Goal: Task Accomplishment & Management: Manage account settings

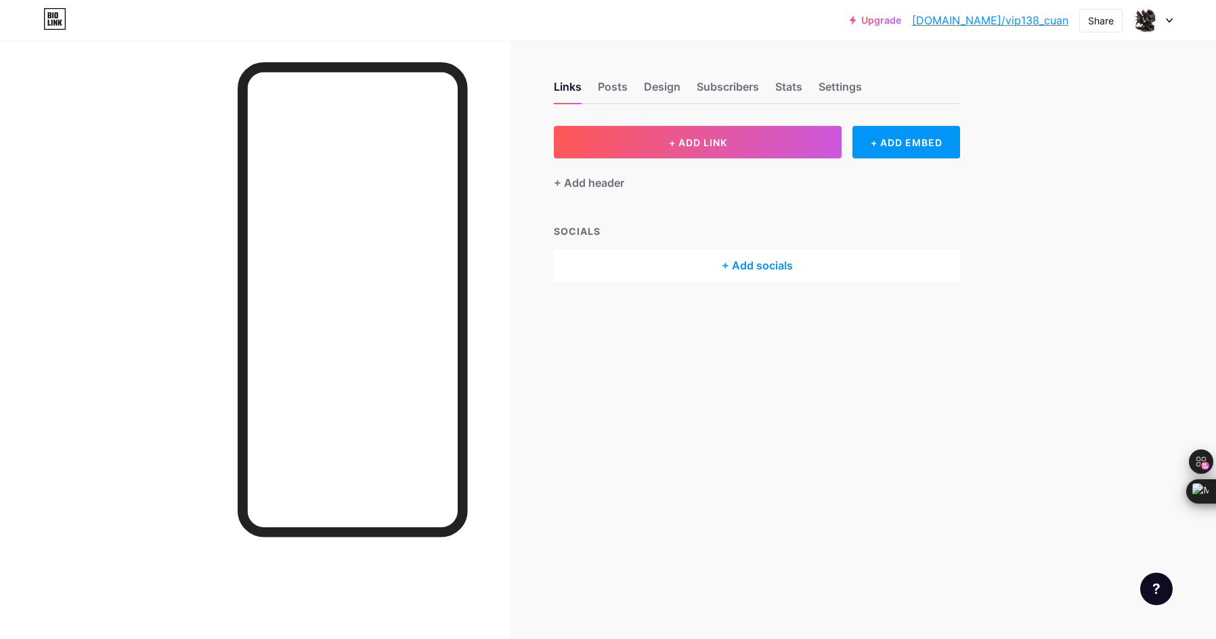
click at [1174, 26] on div "Upgrade [DOMAIN_NAME]/vip138... [DOMAIN_NAME]/vip138_cuan Share Switch accounts…" at bounding box center [608, 20] width 1216 height 24
click at [1170, 21] on icon at bounding box center [1168, 20] width 5 height 3
click at [611, 82] on div "Posts" at bounding box center [613, 91] width 30 height 24
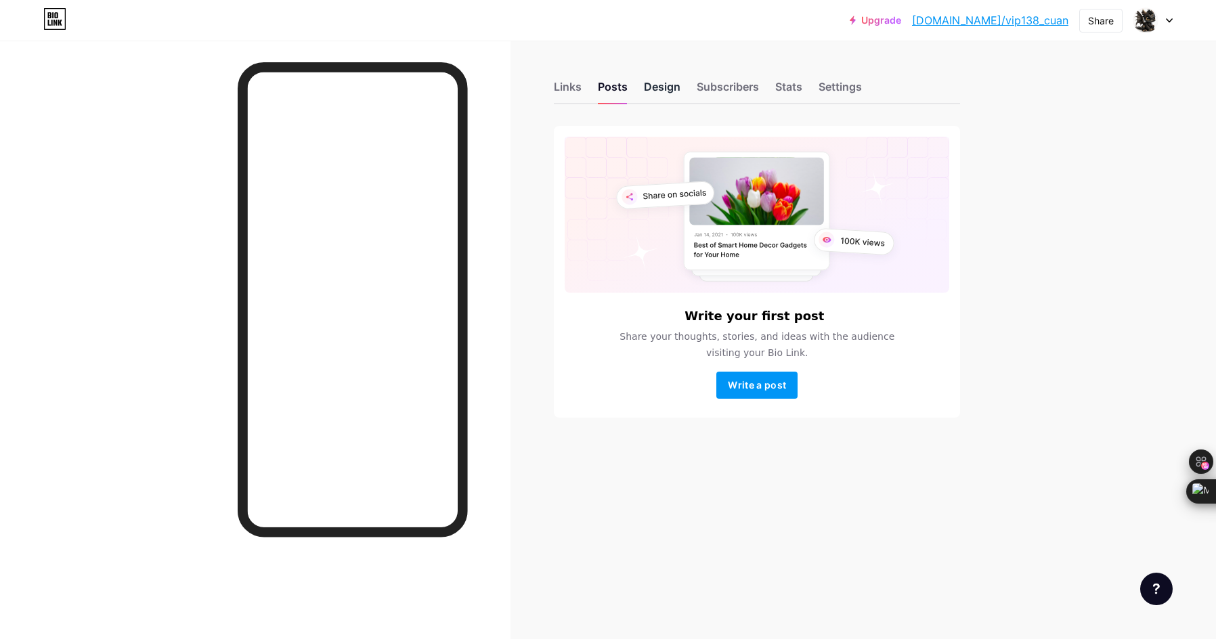
click at [669, 89] on div "Design" at bounding box center [662, 91] width 37 height 24
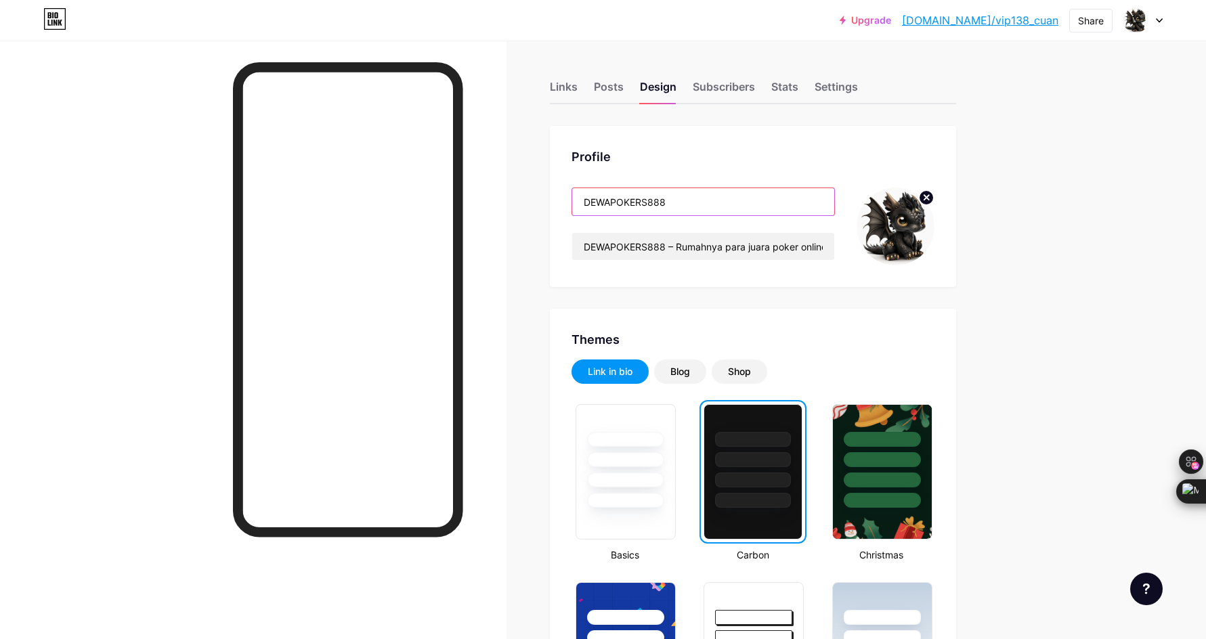
drag, startPoint x: 716, startPoint y: 194, endPoint x: 510, endPoint y: 198, distance: 206.5
click at [661, 200] on input "DEWAPOKERS888" at bounding box center [703, 201] width 262 height 27
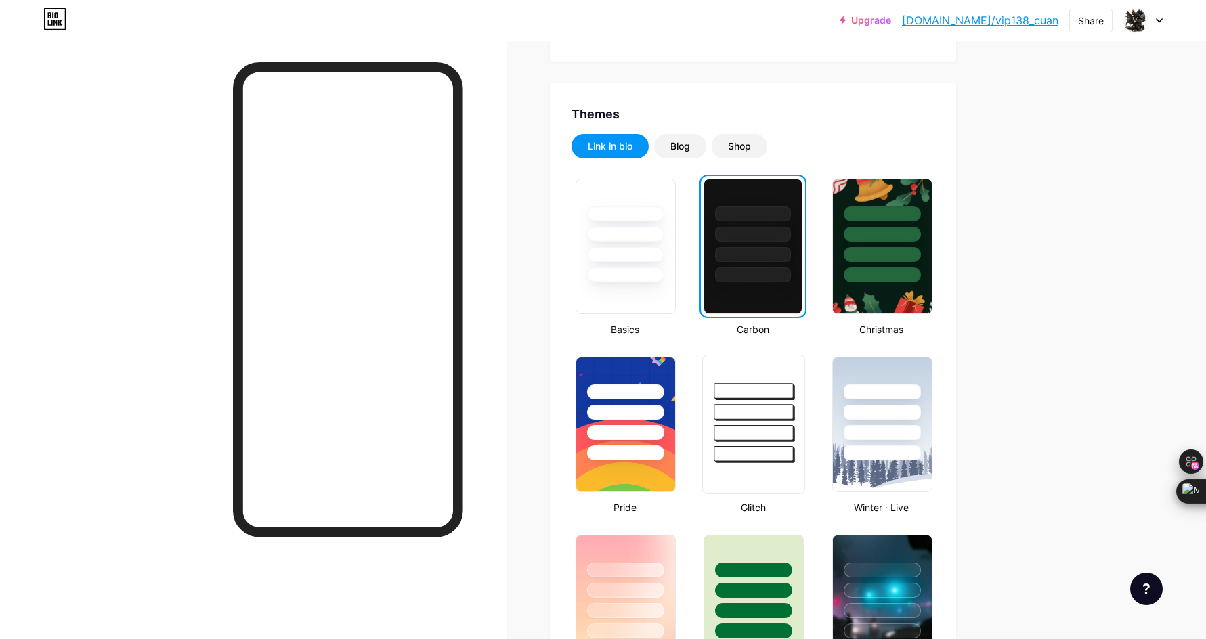
scroll to position [452, 0]
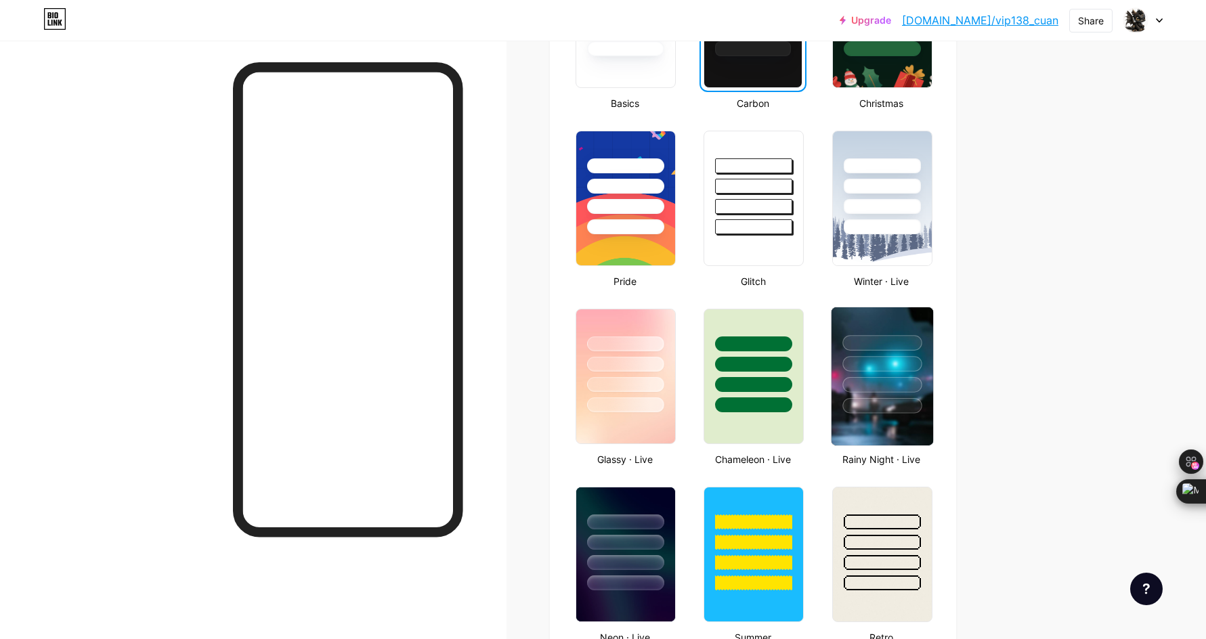
click at [892, 367] on div at bounding box center [881, 364] width 79 height 16
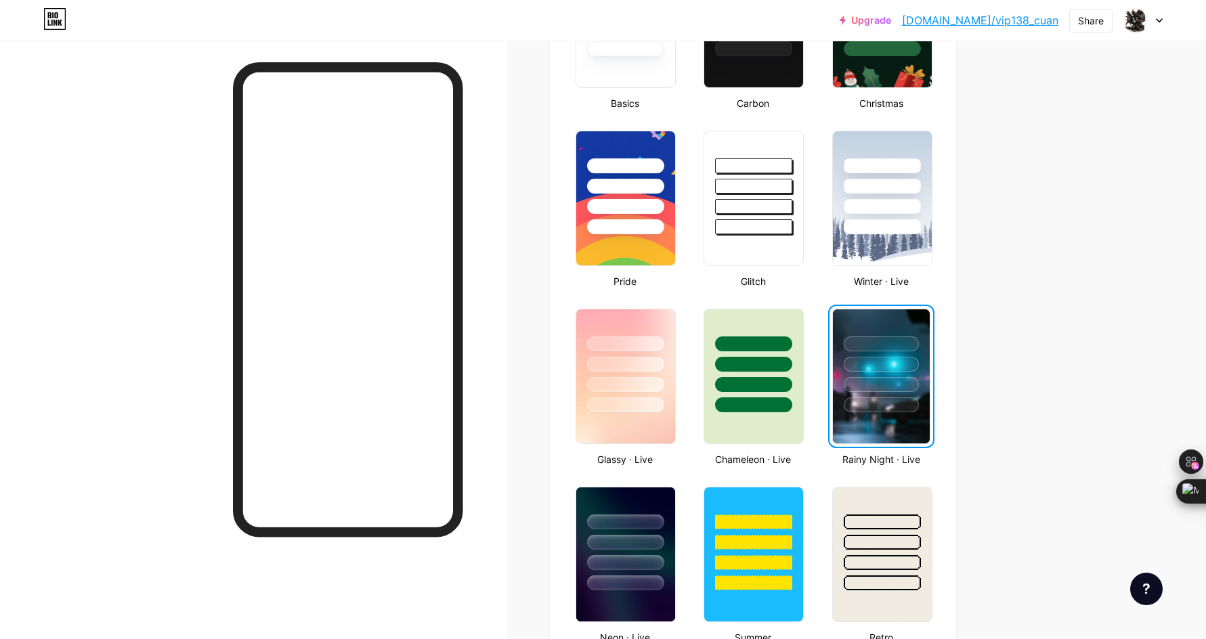
click at [893, 359] on div at bounding box center [881, 364] width 75 height 15
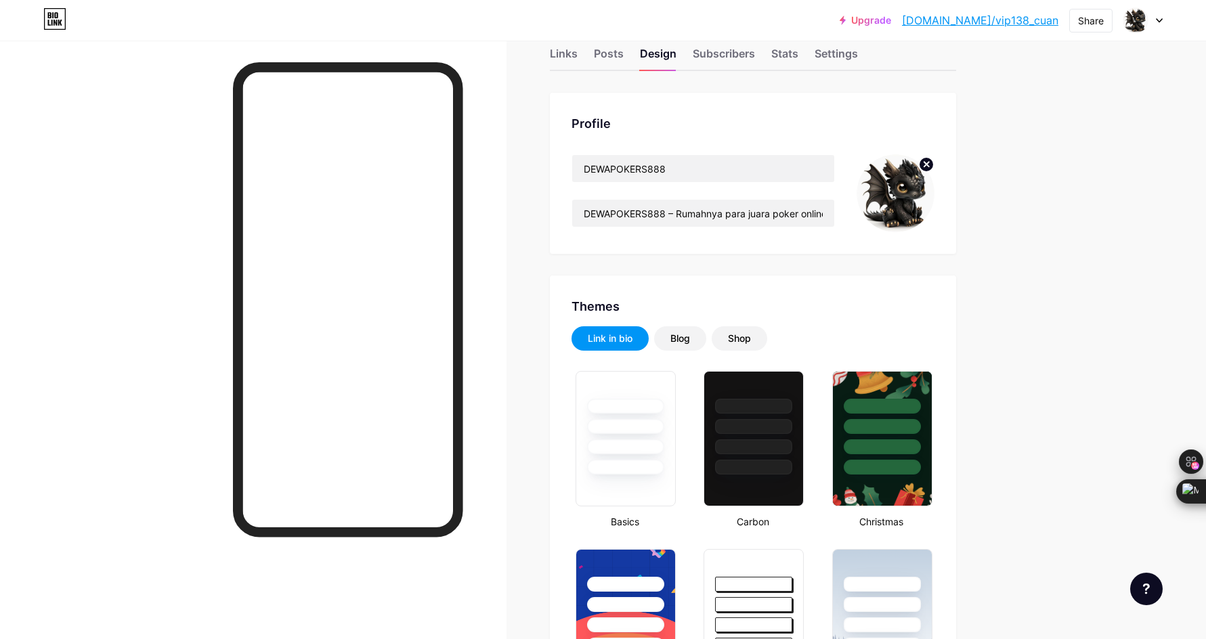
scroll to position [0, 0]
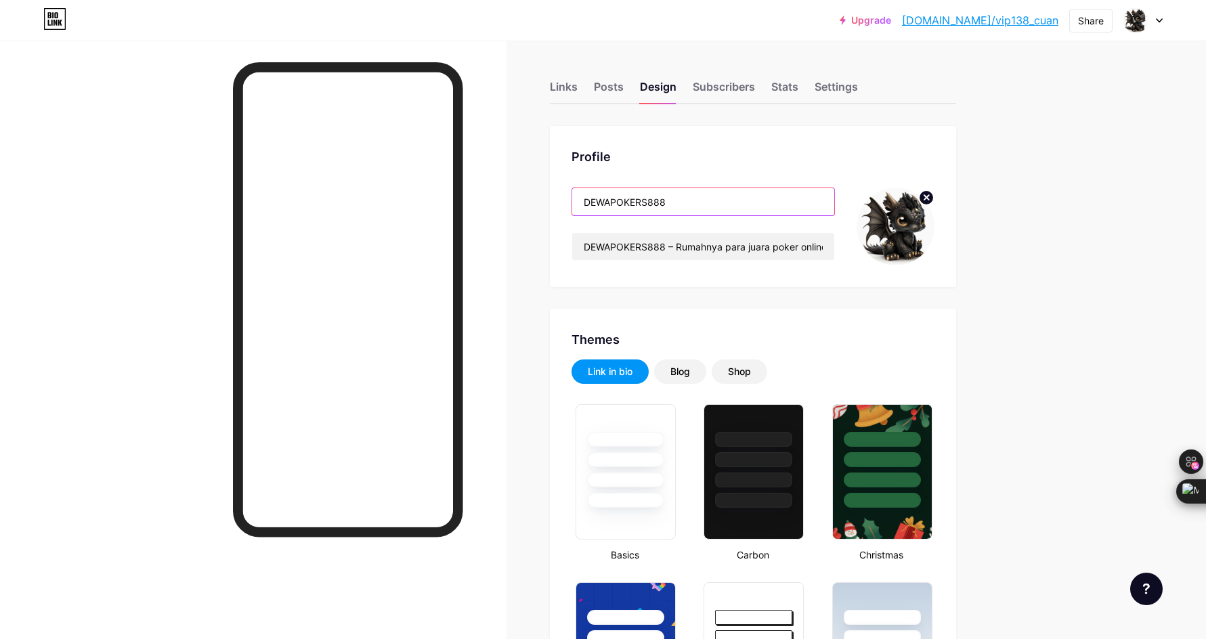
click at [641, 204] on input "DEWAPOKERS888" at bounding box center [703, 201] width 262 height 27
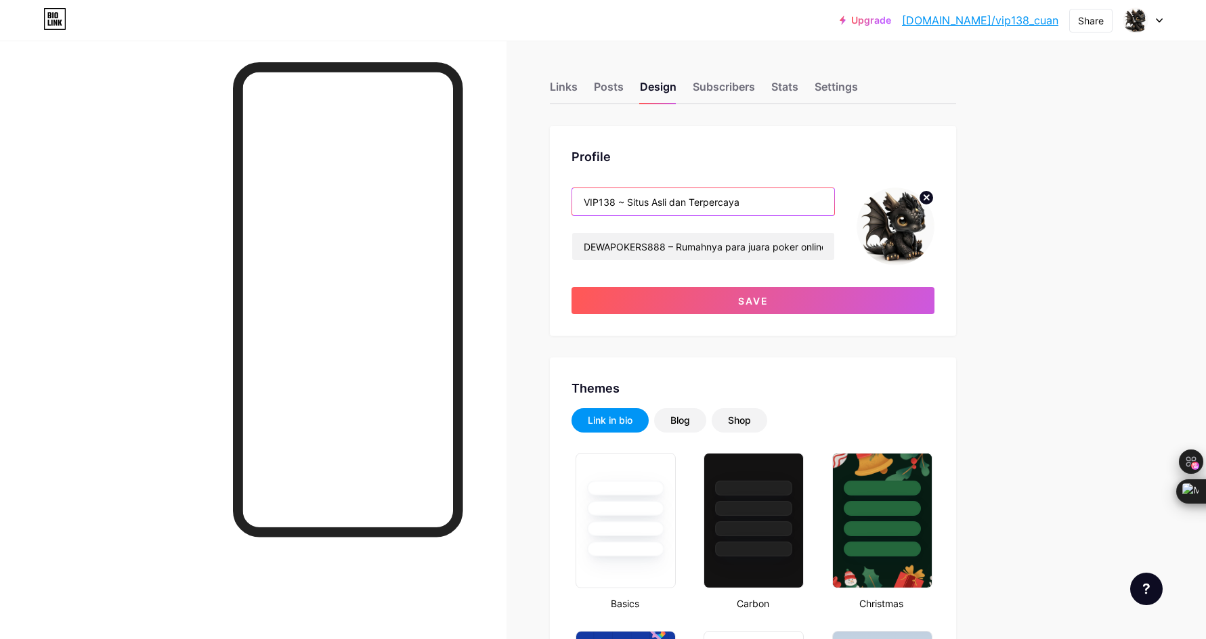
drag, startPoint x: 684, startPoint y: 197, endPoint x: 609, endPoint y: 189, distance: 76.3
click at [609, 189] on input "VIP138 ~ Situs Asli dan Terpercaya" at bounding box center [703, 201] width 262 height 27
click at [664, 192] on input "VIP138 ~ Situs Asli dan Terpercaya" at bounding box center [703, 201] width 262 height 27
drag, startPoint x: 615, startPoint y: 199, endPoint x: 589, endPoint y: 224, distance: 36.4
click at [555, 199] on div "Profile VIP138 ~ Situs Asli dan Terpercaya DEWAPOKERS888 – Rumahnya para juara …" at bounding box center [753, 231] width 406 height 210
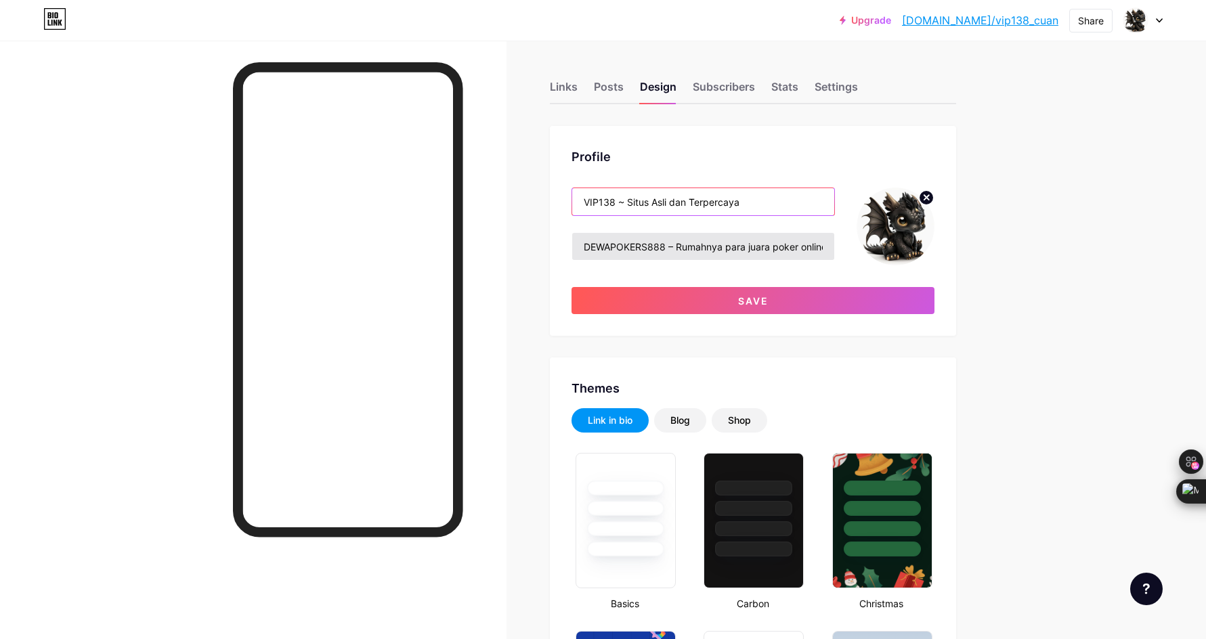
type input "VIP138 ~ Situs Asli dan Terpercaya"
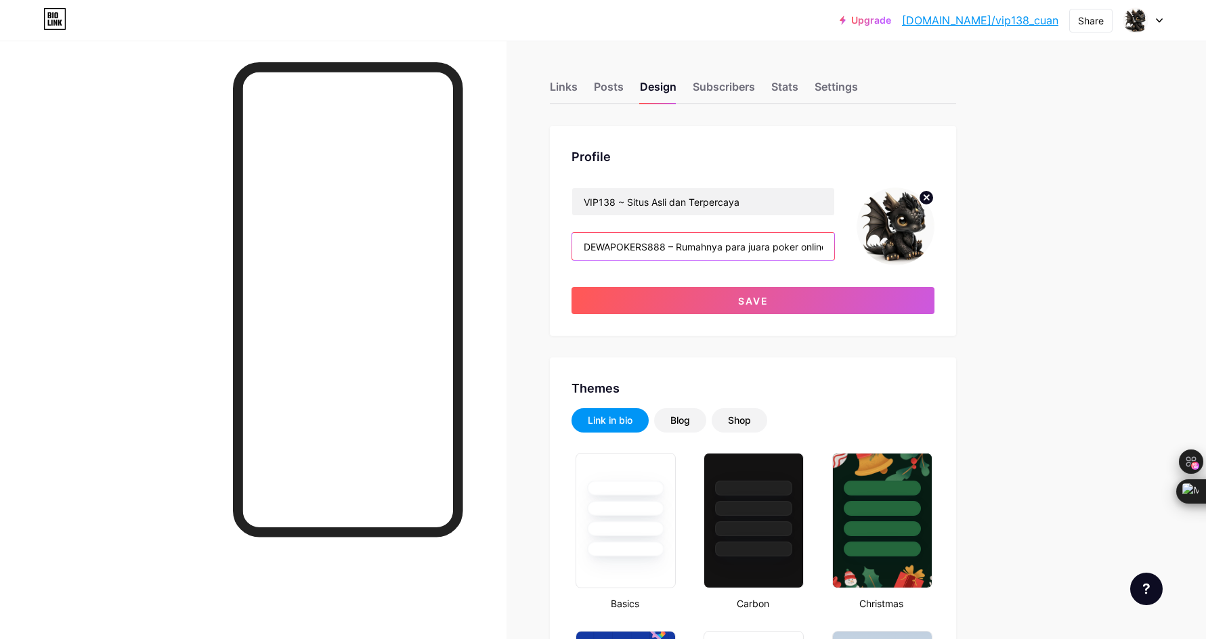
drag, startPoint x: 675, startPoint y: 245, endPoint x: 530, endPoint y: 236, distance: 145.1
click at [676, 250] on input "DEWAPOKERS888 – Rumahnya para juara poker online. Main aman, menang gampang, 24…" at bounding box center [703, 246] width 262 height 27
drag, startPoint x: 672, startPoint y: 244, endPoint x: 537, endPoint y: 246, distance: 134.7
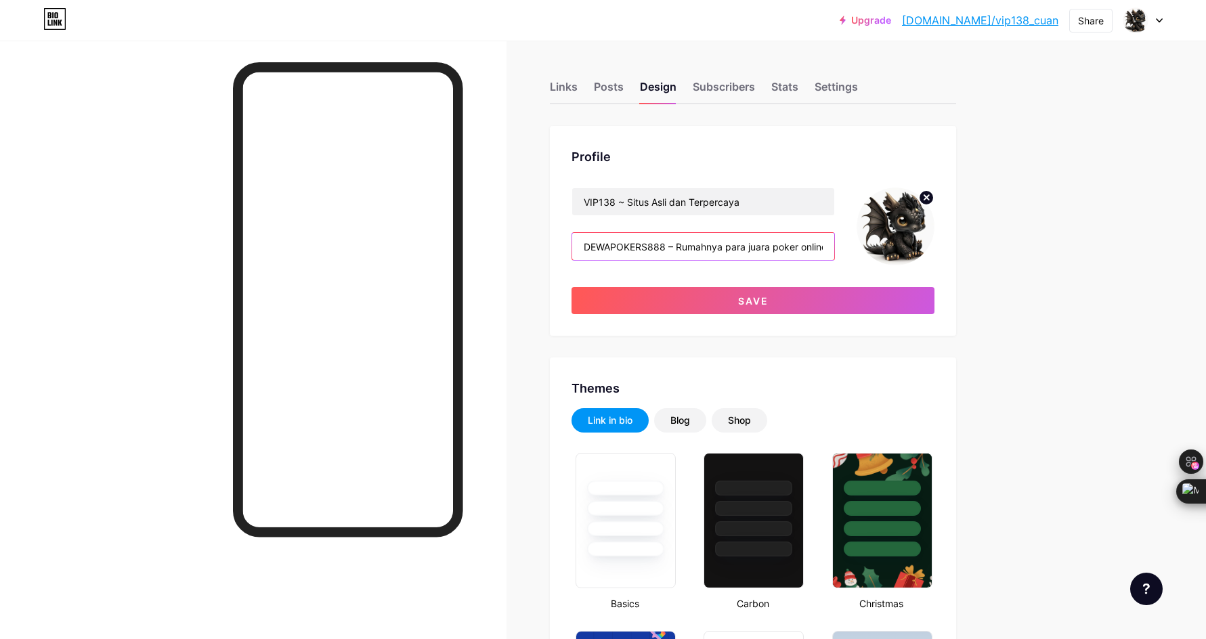
paste input "VIP13"
drag, startPoint x: 630, startPoint y: 250, endPoint x: 1015, endPoint y: 292, distance: 388.2
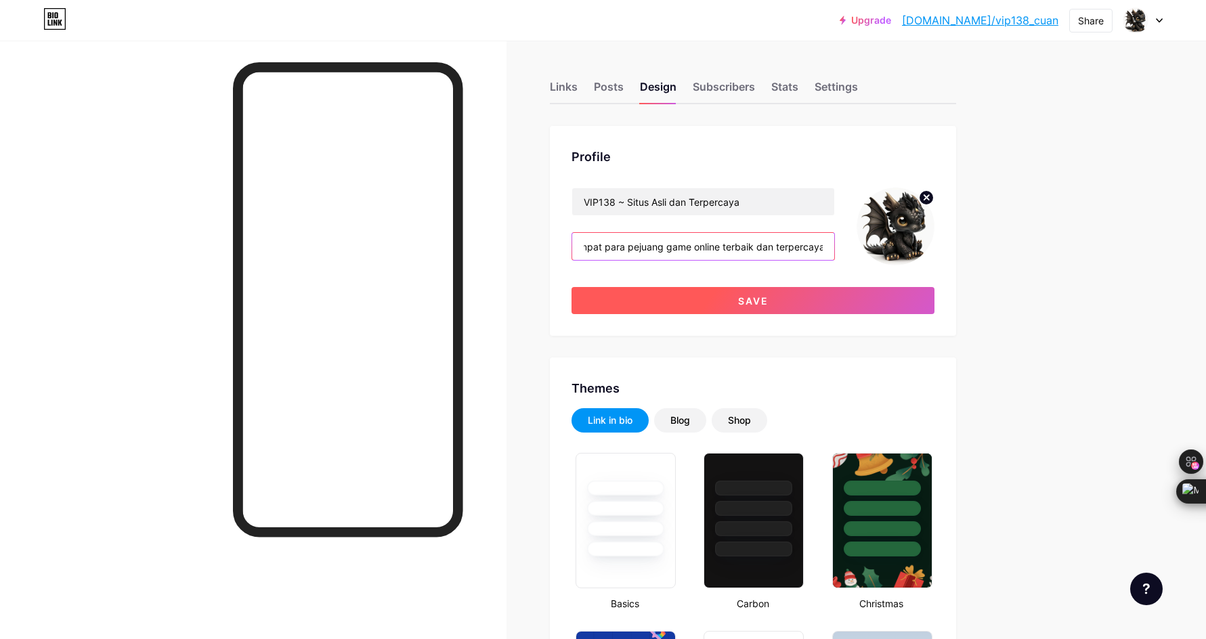
type input "VIP138 – Tempat para pejuang game online terbaik dan terpercaya"
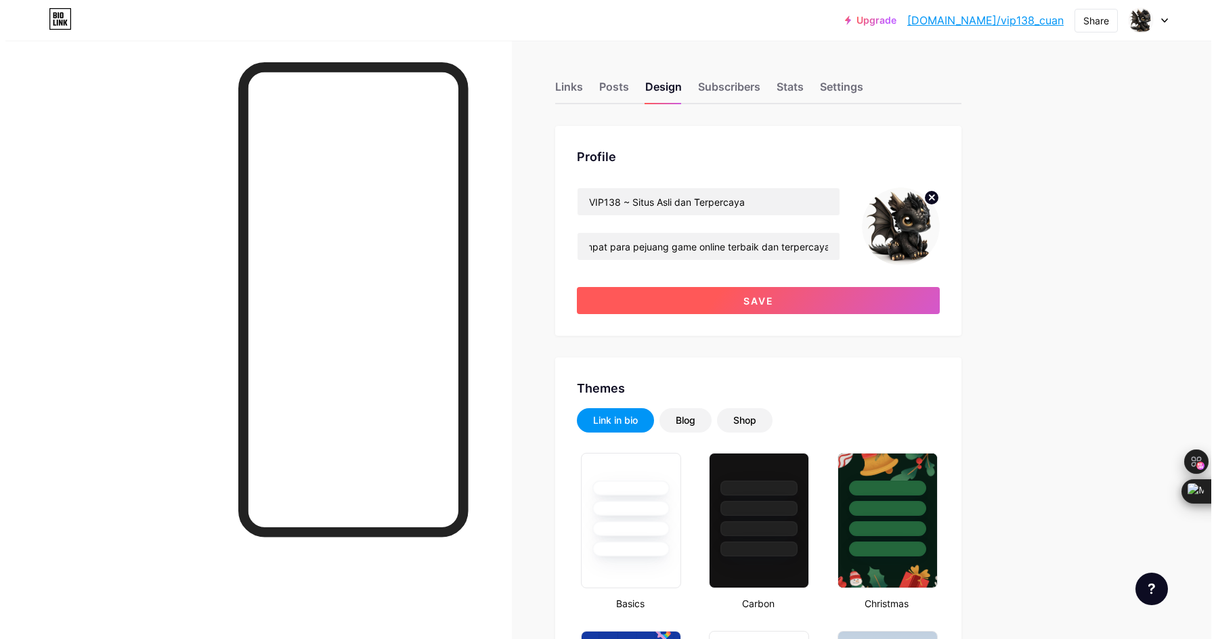
scroll to position [0, 0]
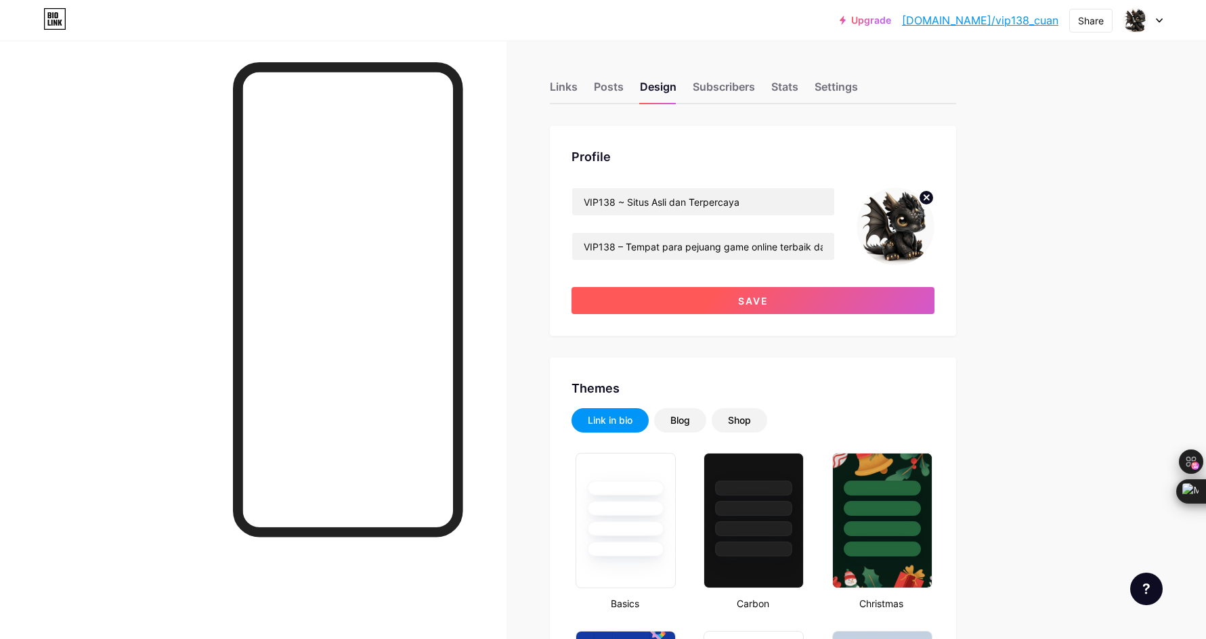
click at [826, 299] on button "Save" at bounding box center [752, 300] width 363 height 27
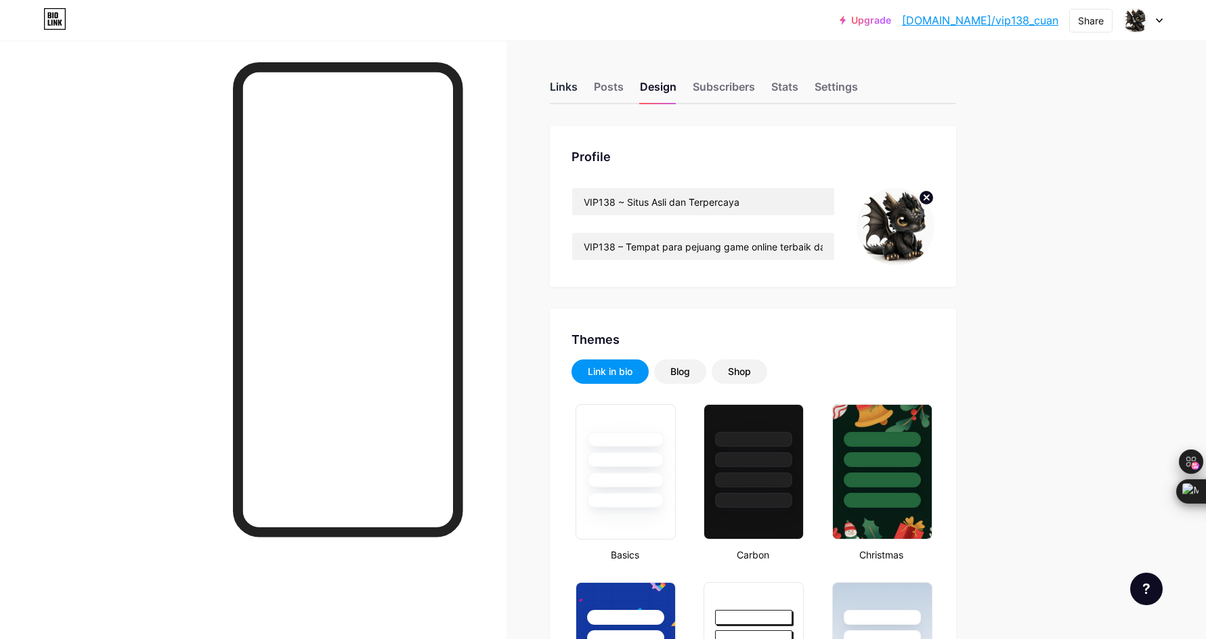
click at [568, 87] on div "Links" at bounding box center [564, 91] width 28 height 24
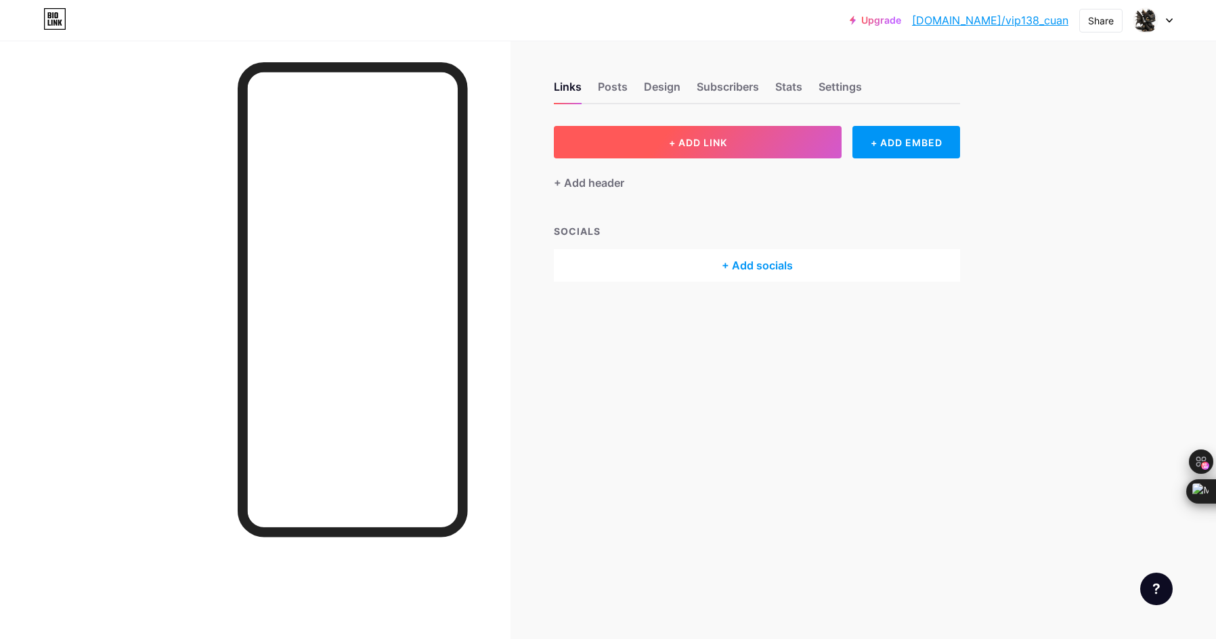
click at [743, 135] on button "+ ADD LINK" at bounding box center [698, 142] width 288 height 32
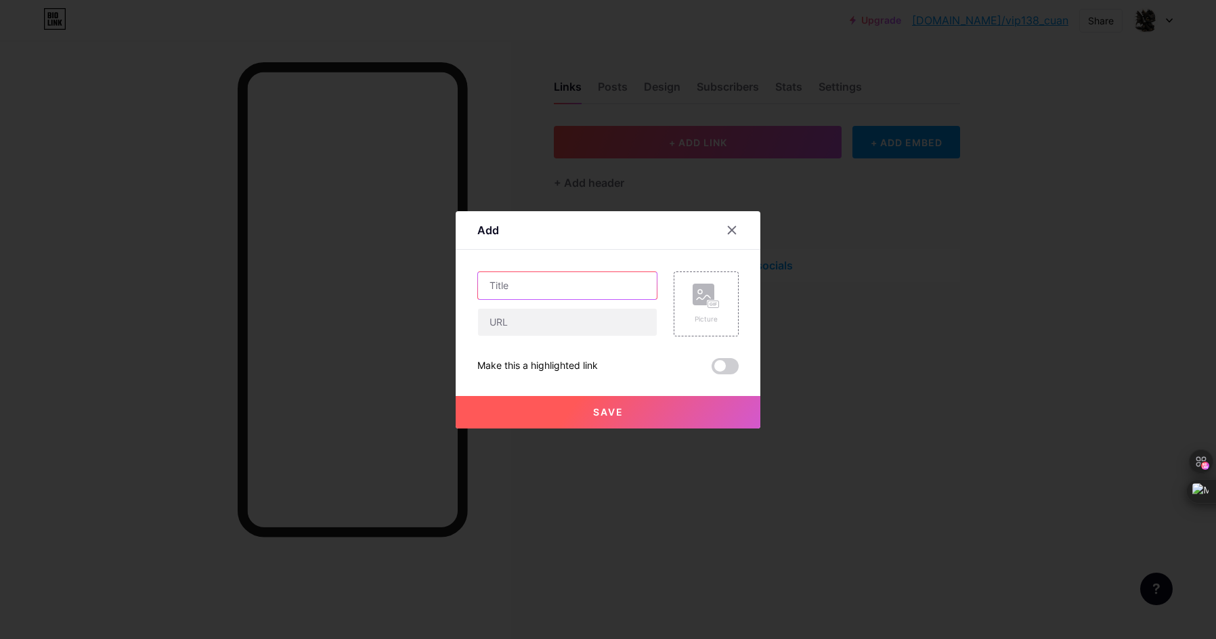
click at [554, 292] on input "text" at bounding box center [567, 285] width 179 height 27
type input "VIP138 ~ LINK ALTERNATIF"
click at [549, 329] on input "text" at bounding box center [567, 322] width 179 height 27
click at [575, 324] on input "text" at bounding box center [567, 322] width 179 height 27
paste input "[URL][DOMAIN_NAME][DOMAIN_NAME]"
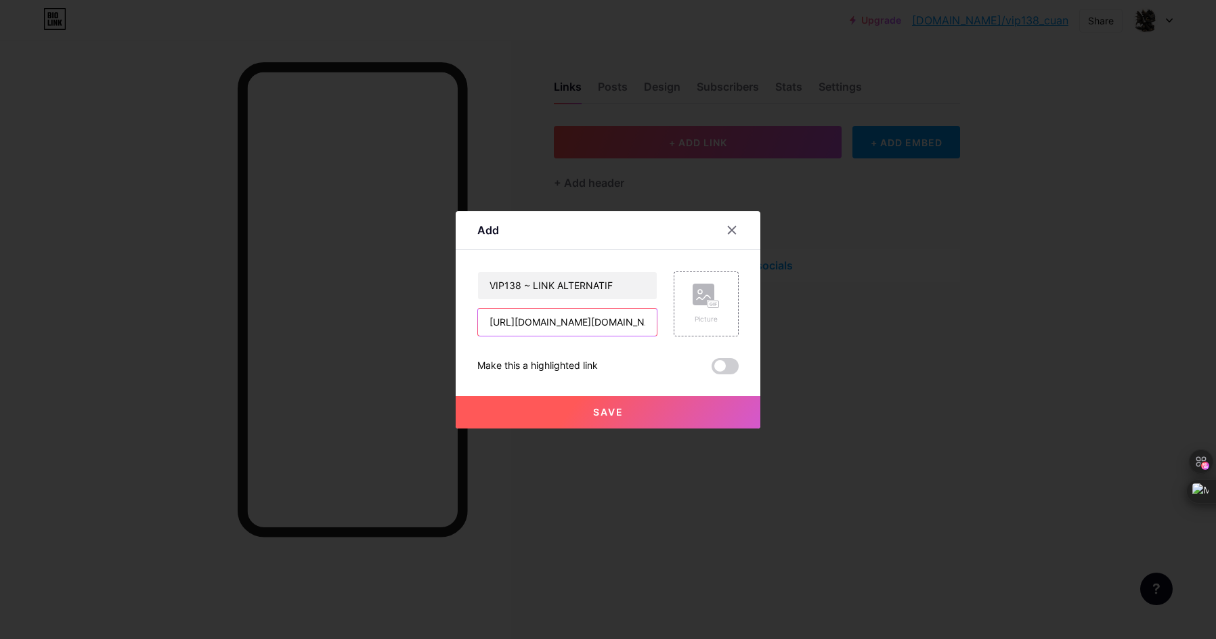
type input "[URL][DOMAIN_NAME][DOMAIN_NAME]"
click at [609, 411] on span "Save" at bounding box center [608, 412] width 30 height 12
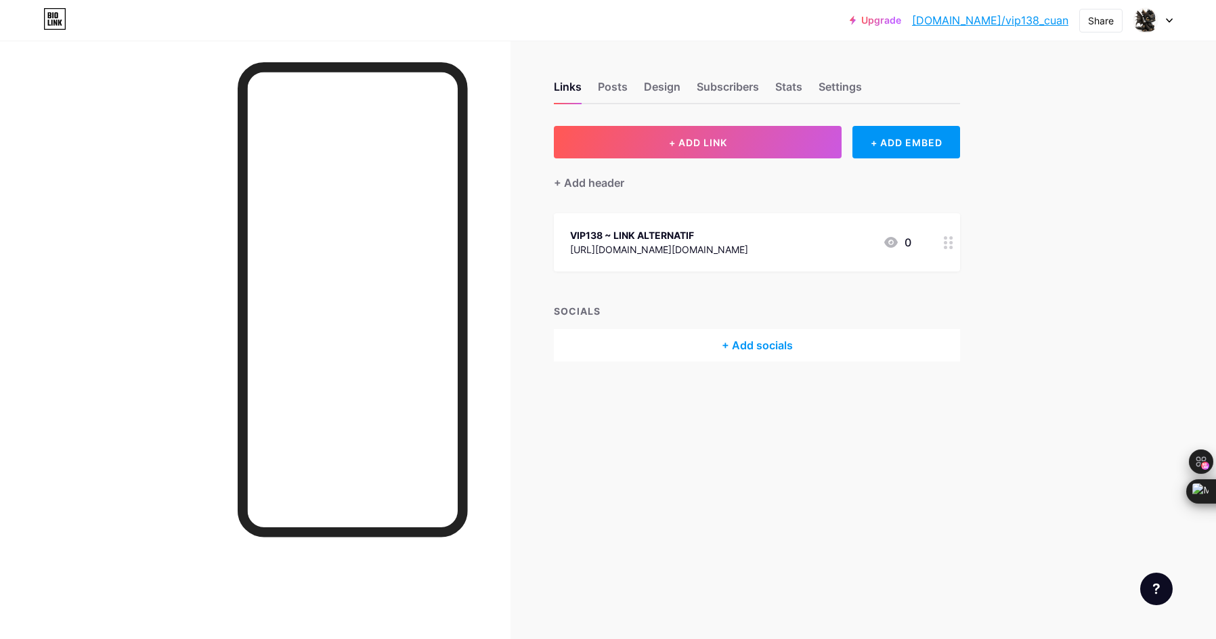
click at [1012, 22] on link "[DOMAIN_NAME]/vip138_cuan" at bounding box center [990, 20] width 156 height 16
